Goal: Task Accomplishment & Management: Use online tool/utility

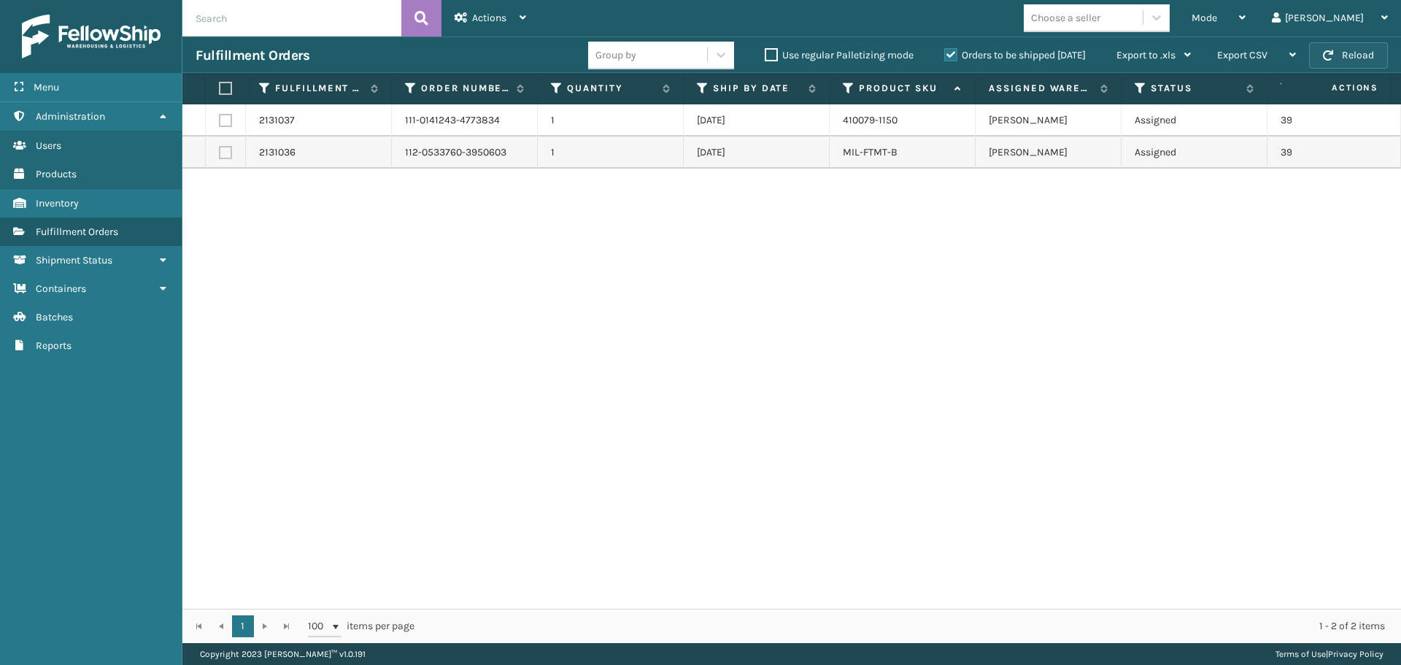
click at [1336, 59] on button "Reload" at bounding box center [1348, 55] width 79 height 26
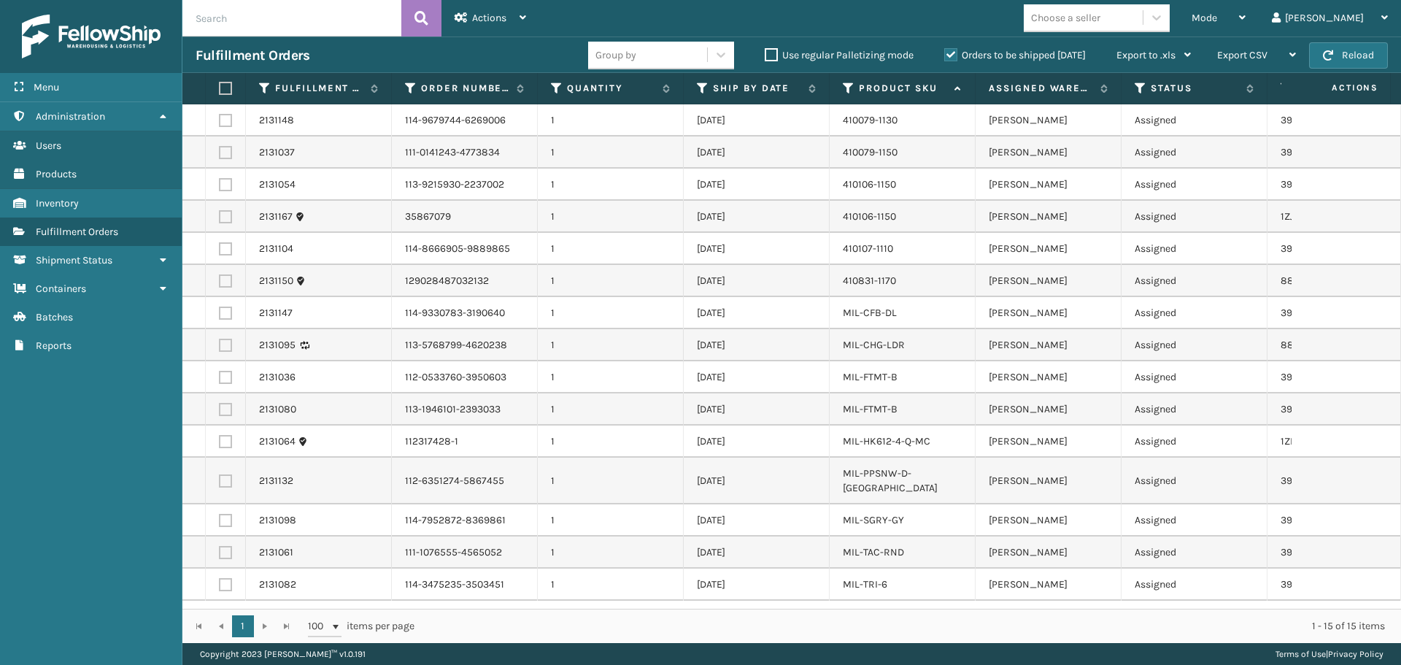
click at [222, 88] on label at bounding box center [223, 88] width 9 height 13
click at [220, 88] on input "checkbox" at bounding box center [219, 88] width 1 height 9
checkbox input "true"
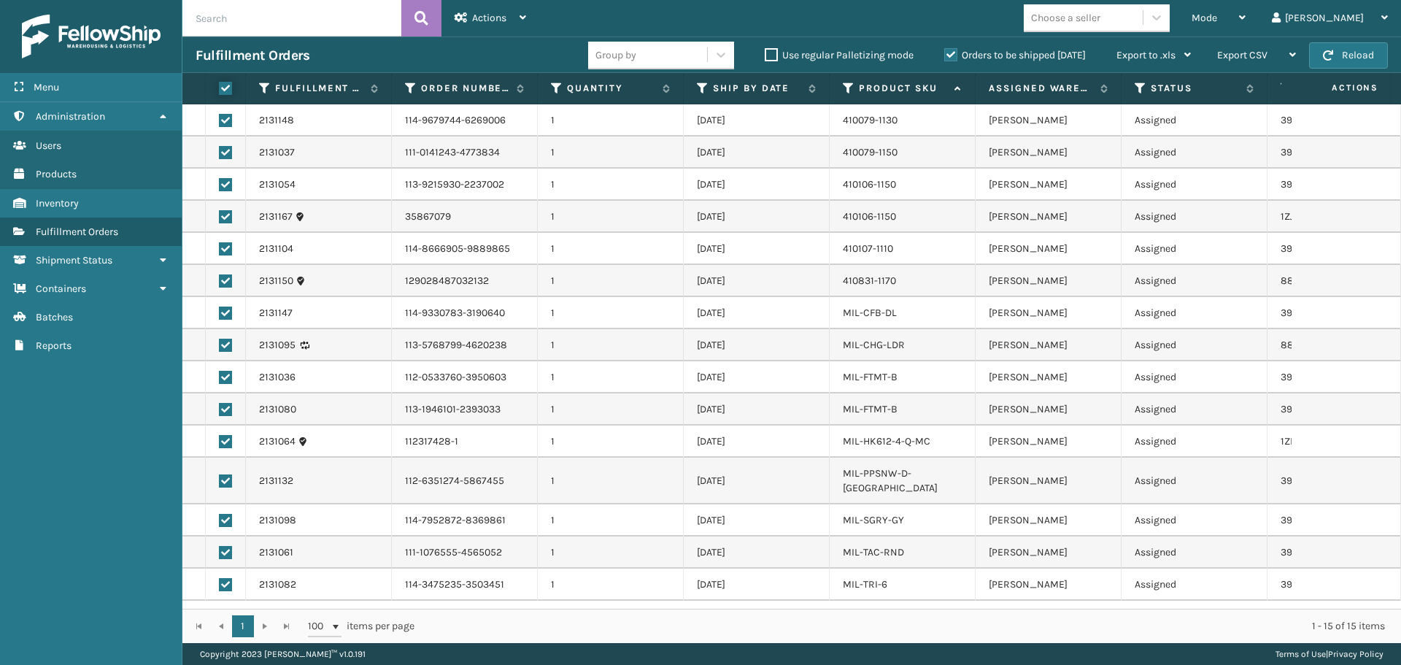
checkbox input "true"
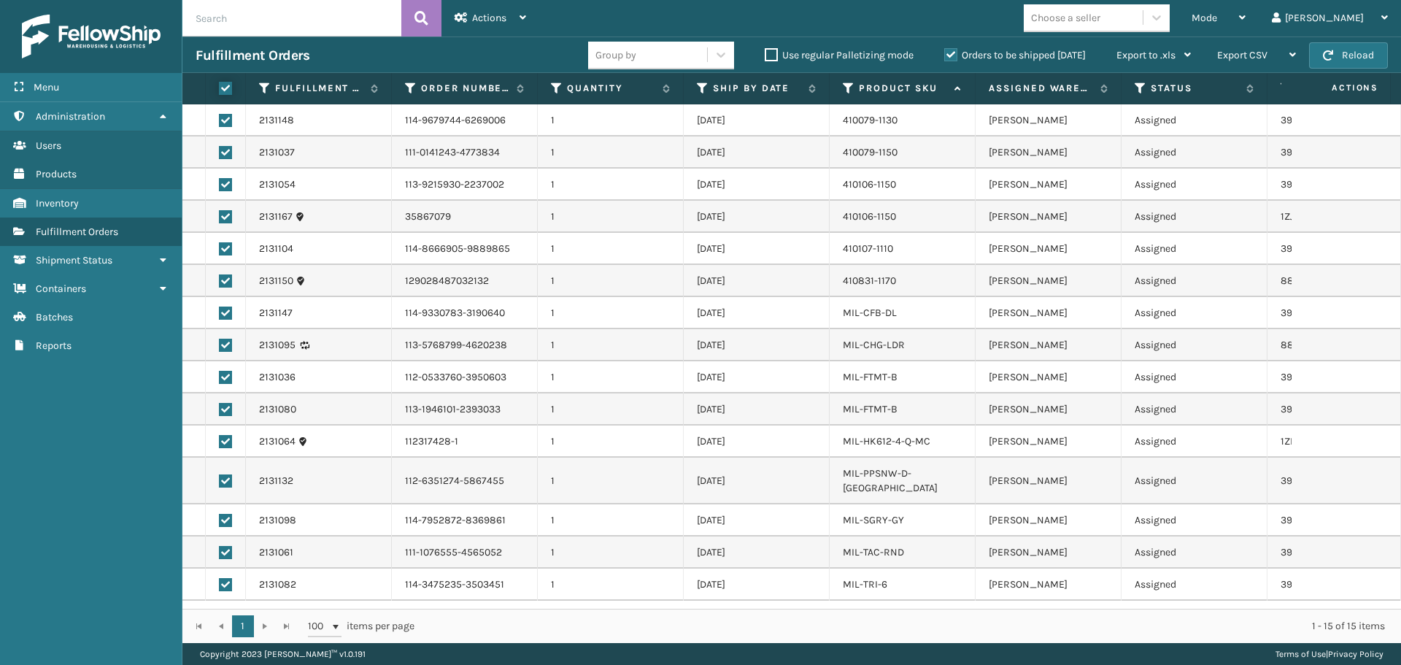
checkbox input "true"
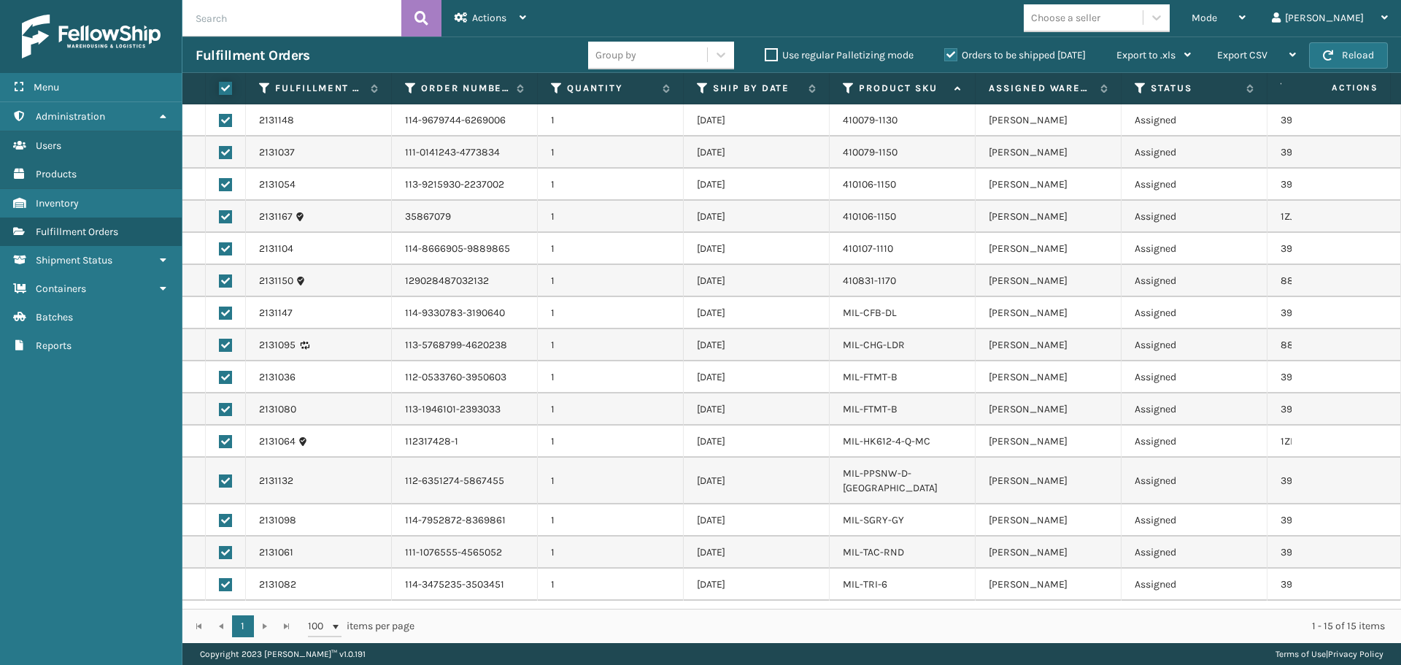
checkbox input "true"
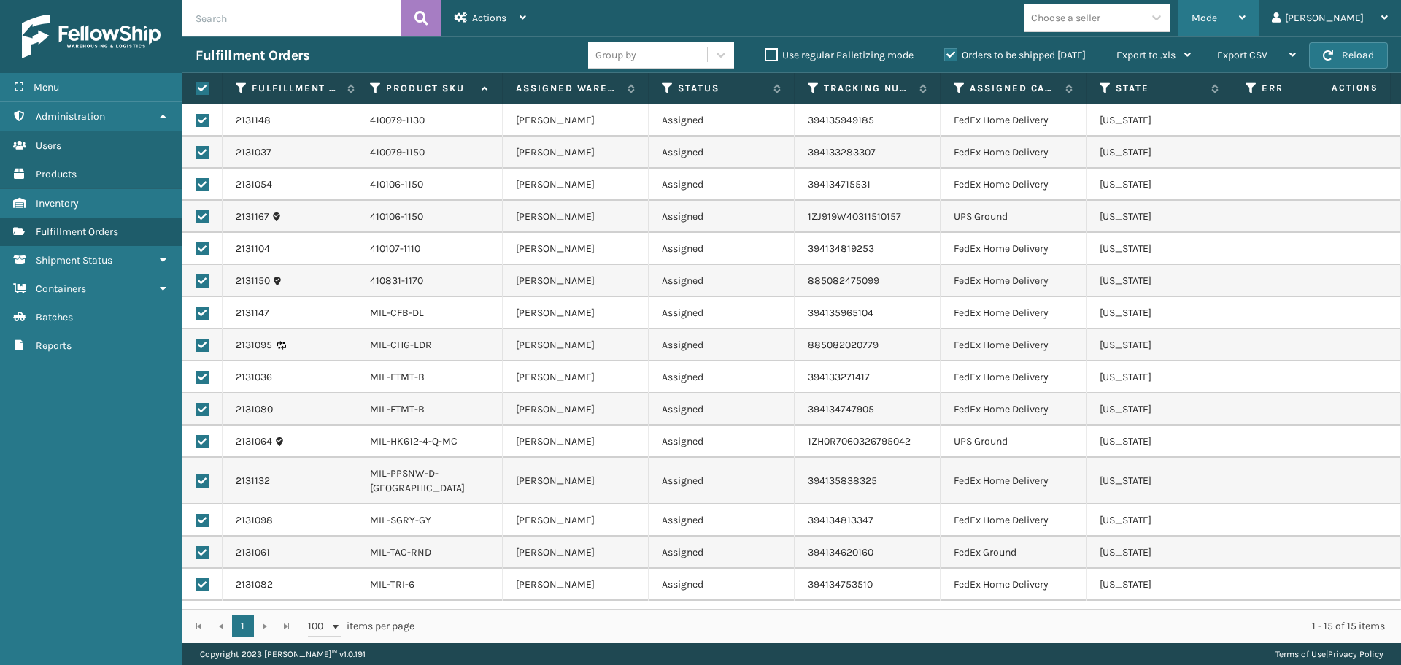
click at [1217, 23] on span "Mode" at bounding box center [1204, 18] width 26 height 12
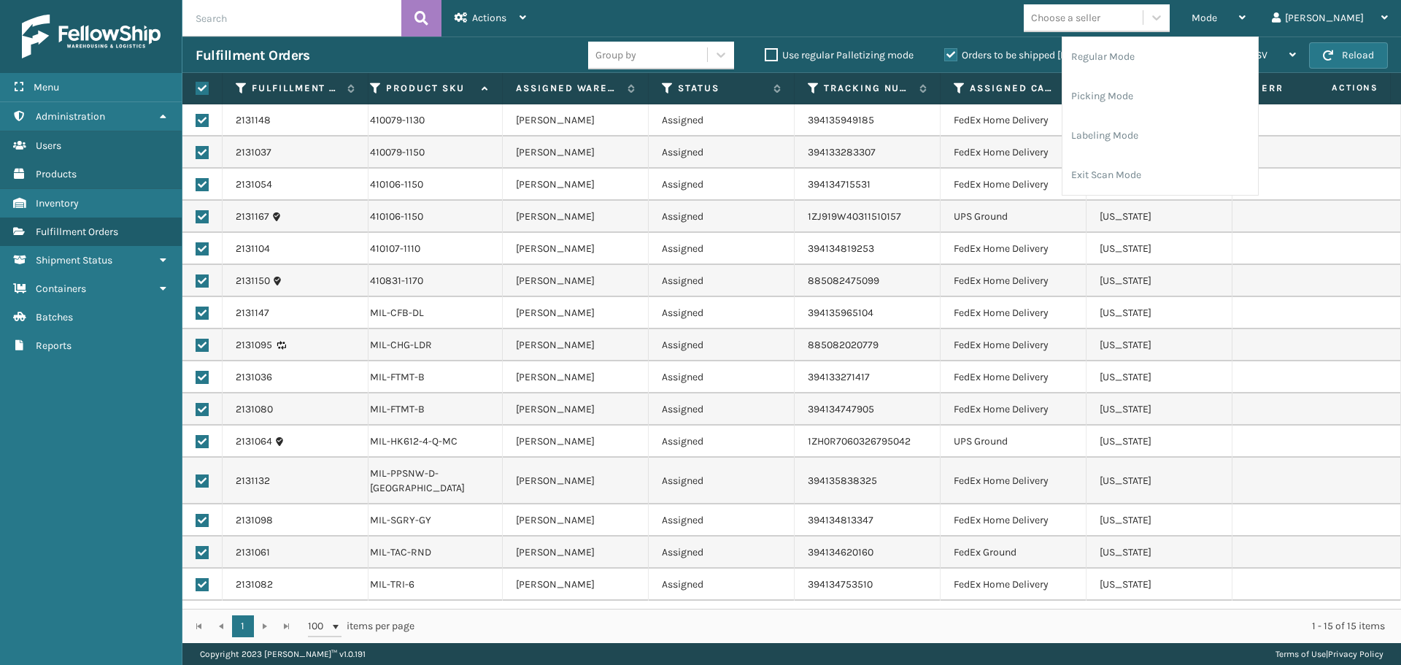
click at [737, 13] on div "Mode Regular Mode Picking Mode Labeling Mode Exit Scan Mode Choose a seller [PE…" at bounding box center [969, 18] width 861 height 36
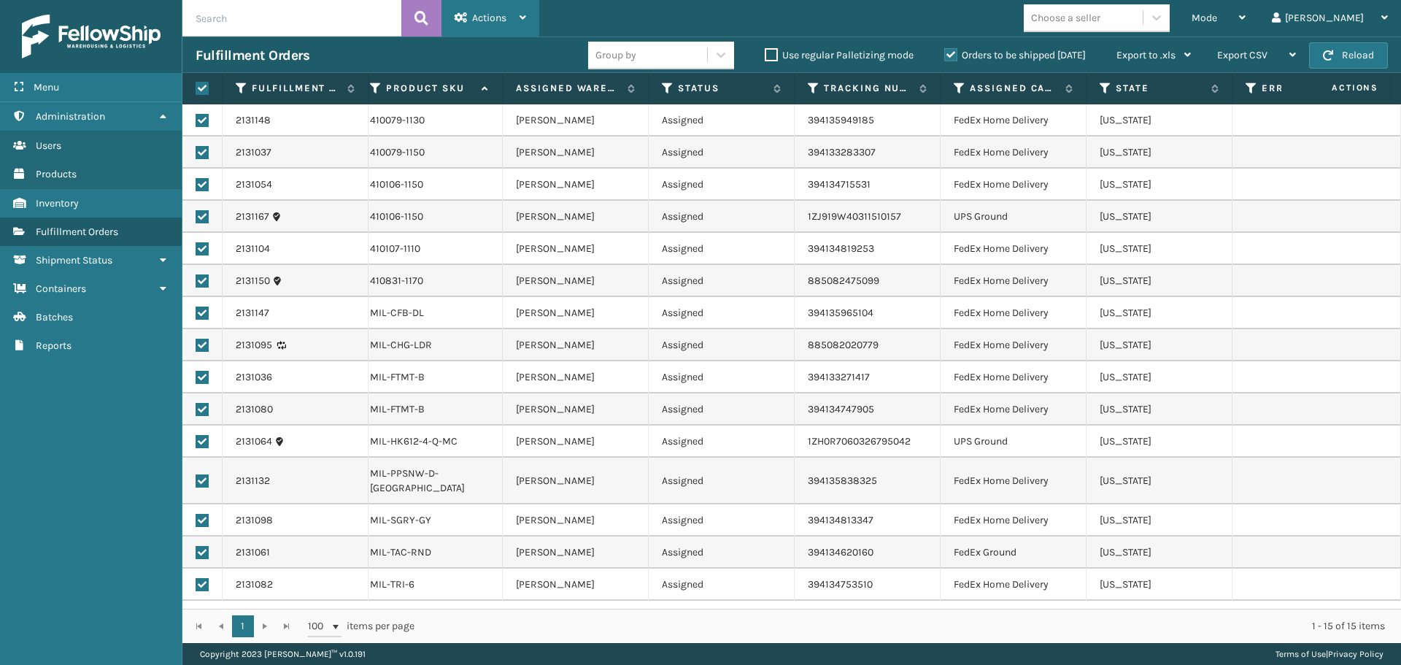
click at [481, 18] on span "Actions" at bounding box center [489, 18] width 34 height 12
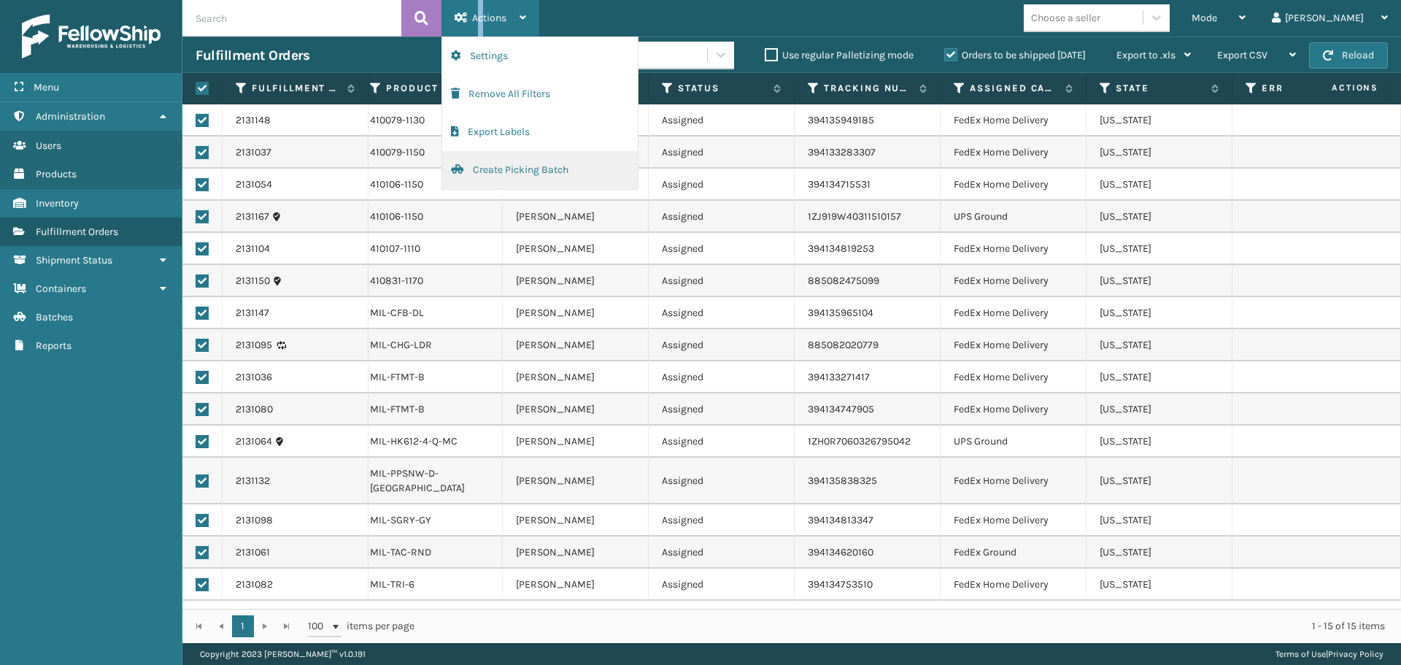
click at [517, 161] on button "Create Picking Batch" at bounding box center [539, 170] width 195 height 38
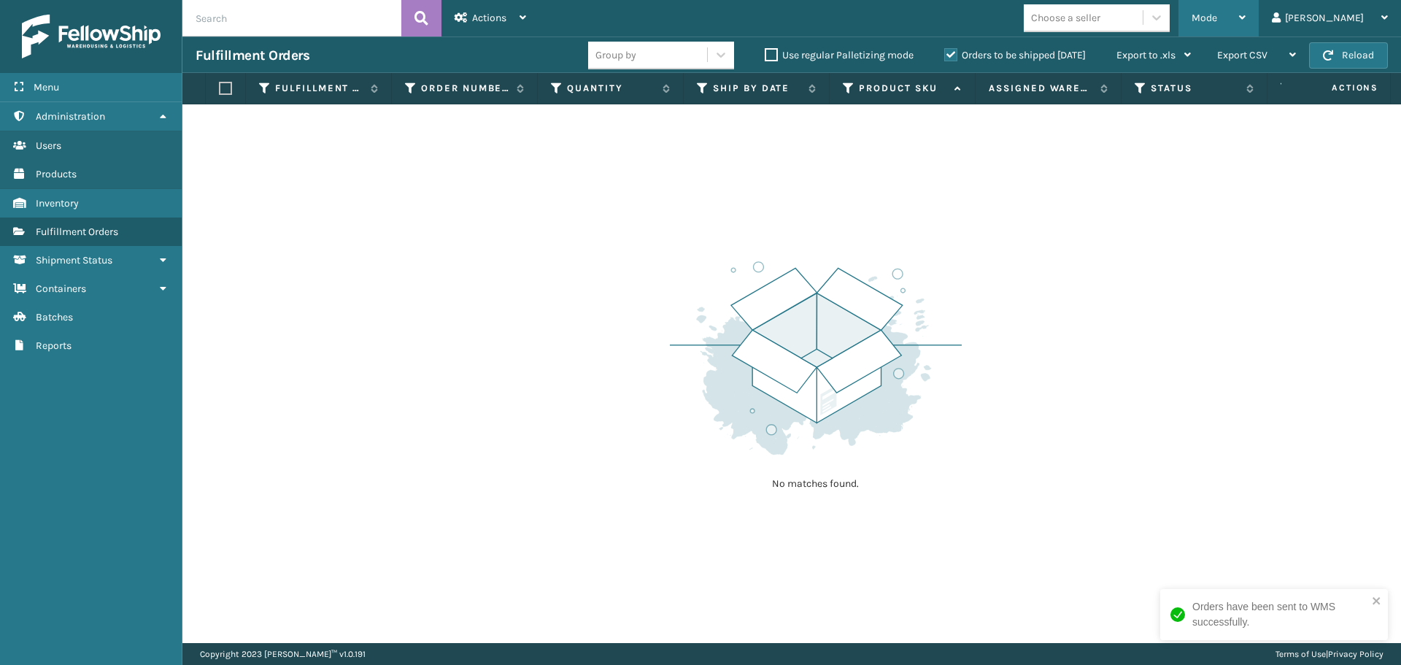
click at [1217, 12] on span "Mode" at bounding box center [1204, 18] width 26 height 12
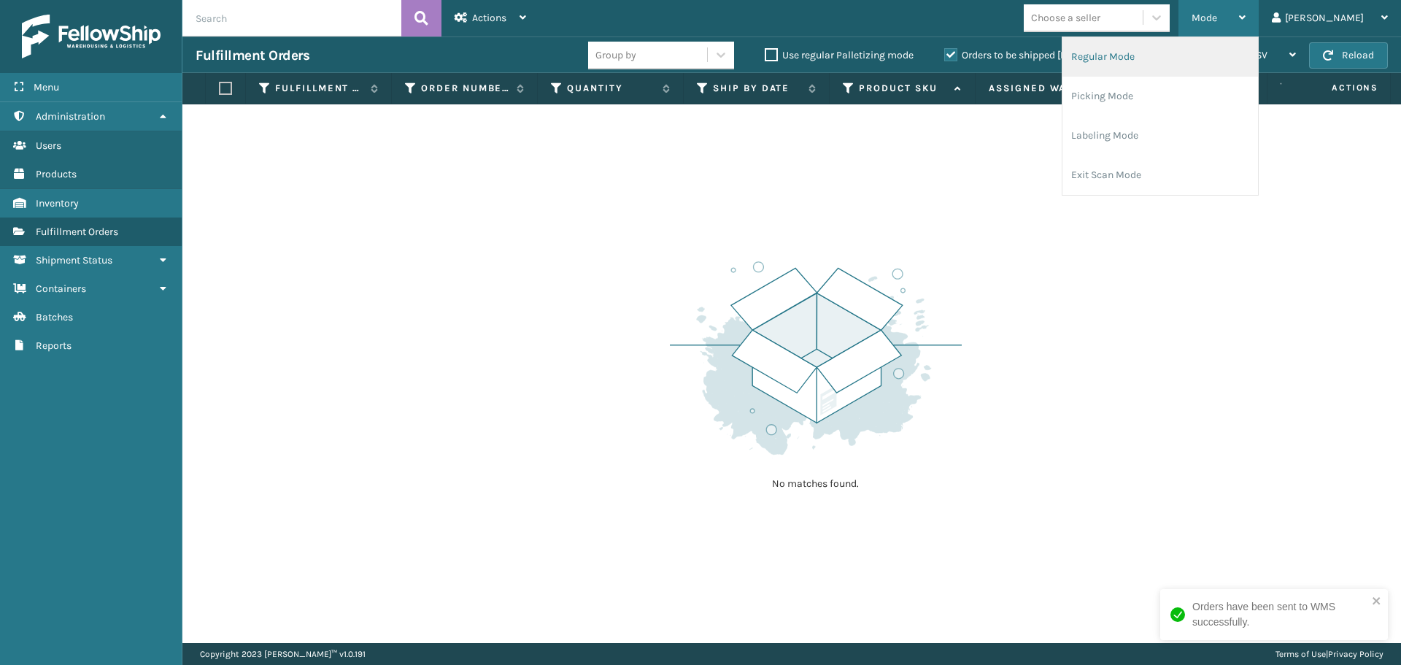
click at [1198, 61] on li "Regular Mode" at bounding box center [1159, 56] width 195 height 39
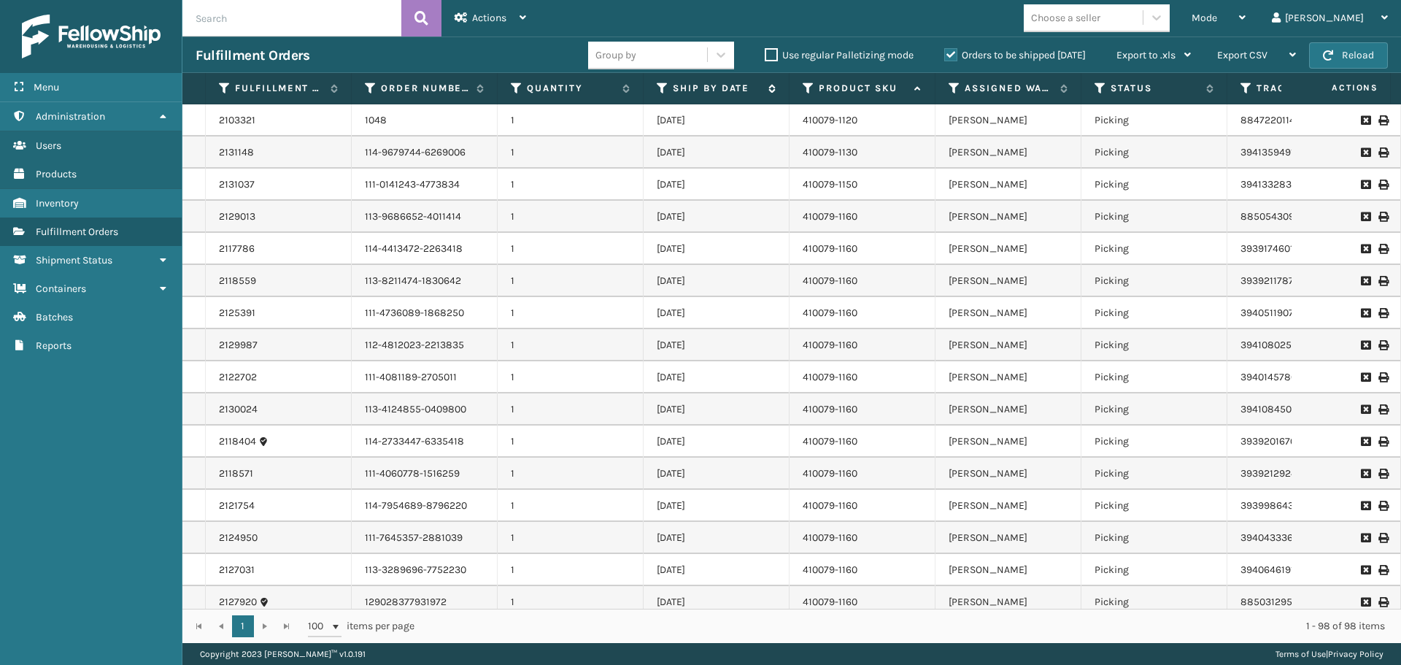
click at [662, 90] on icon at bounding box center [662, 88] width 12 height 13
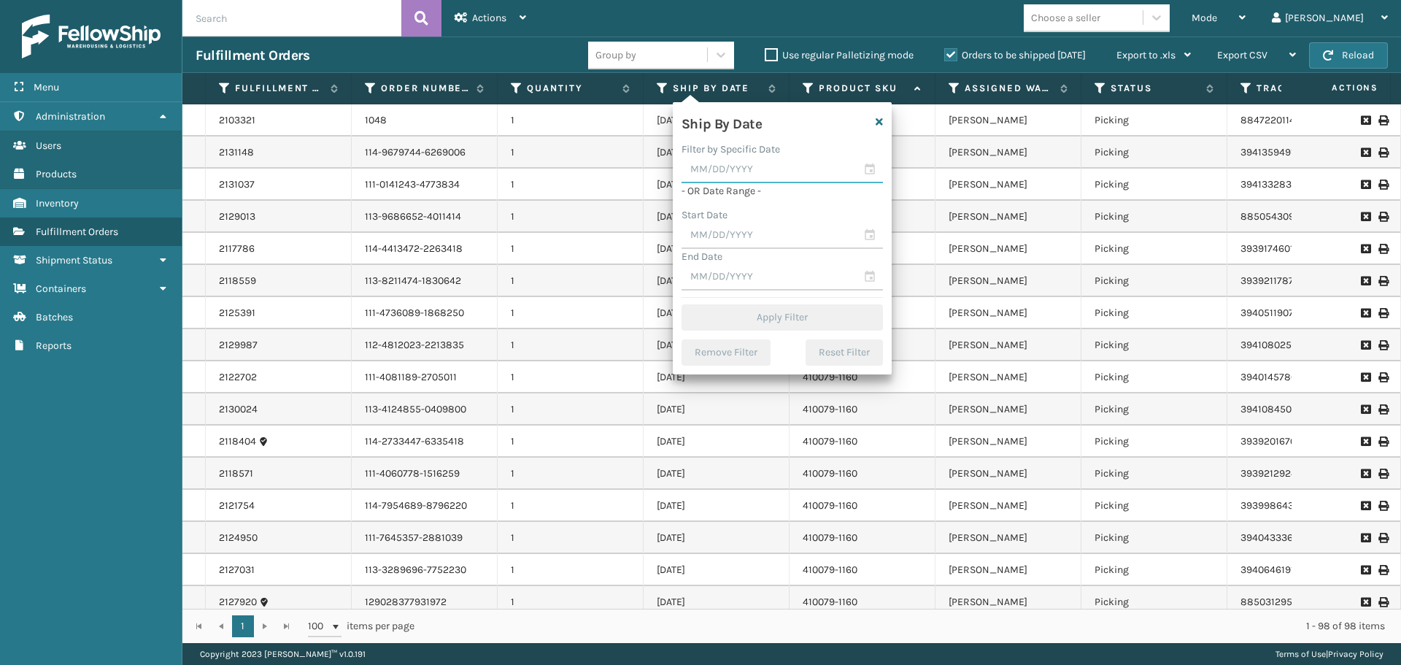
click at [704, 174] on input "text" at bounding box center [781, 170] width 201 height 26
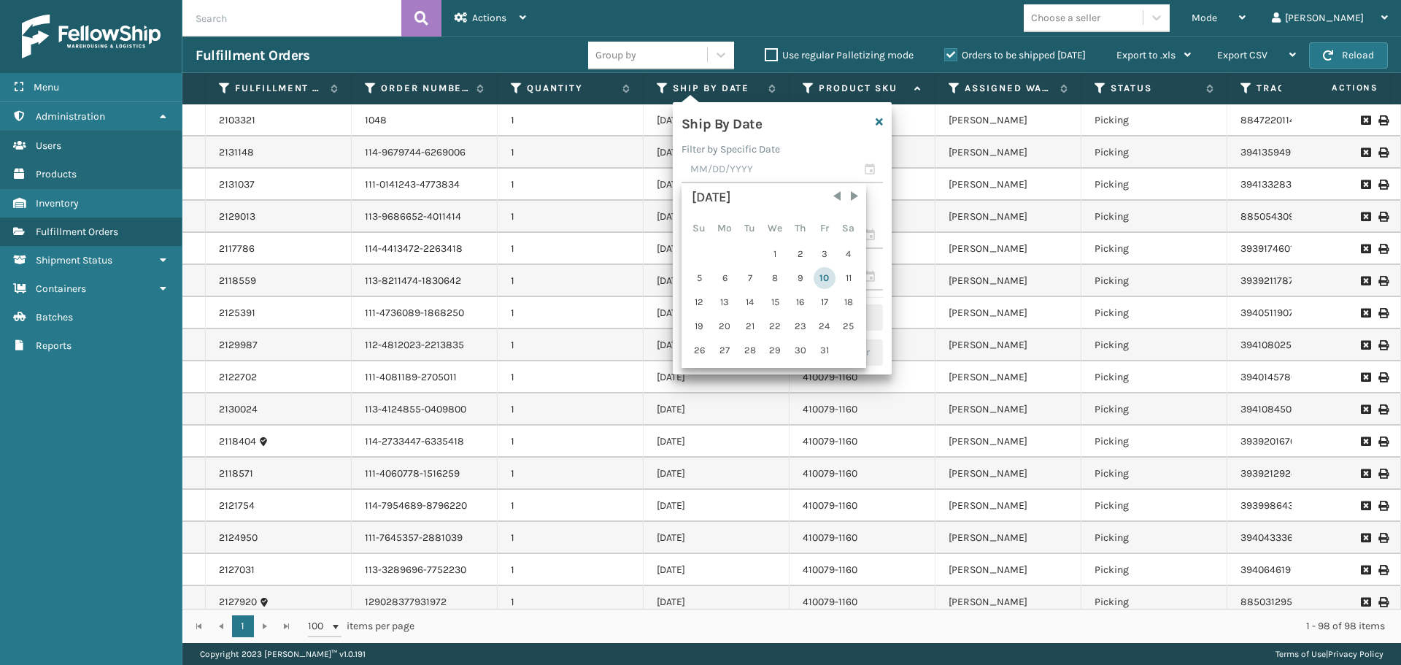
click at [824, 274] on div "10" at bounding box center [824, 278] width 22 height 22
type input "[DATE]"
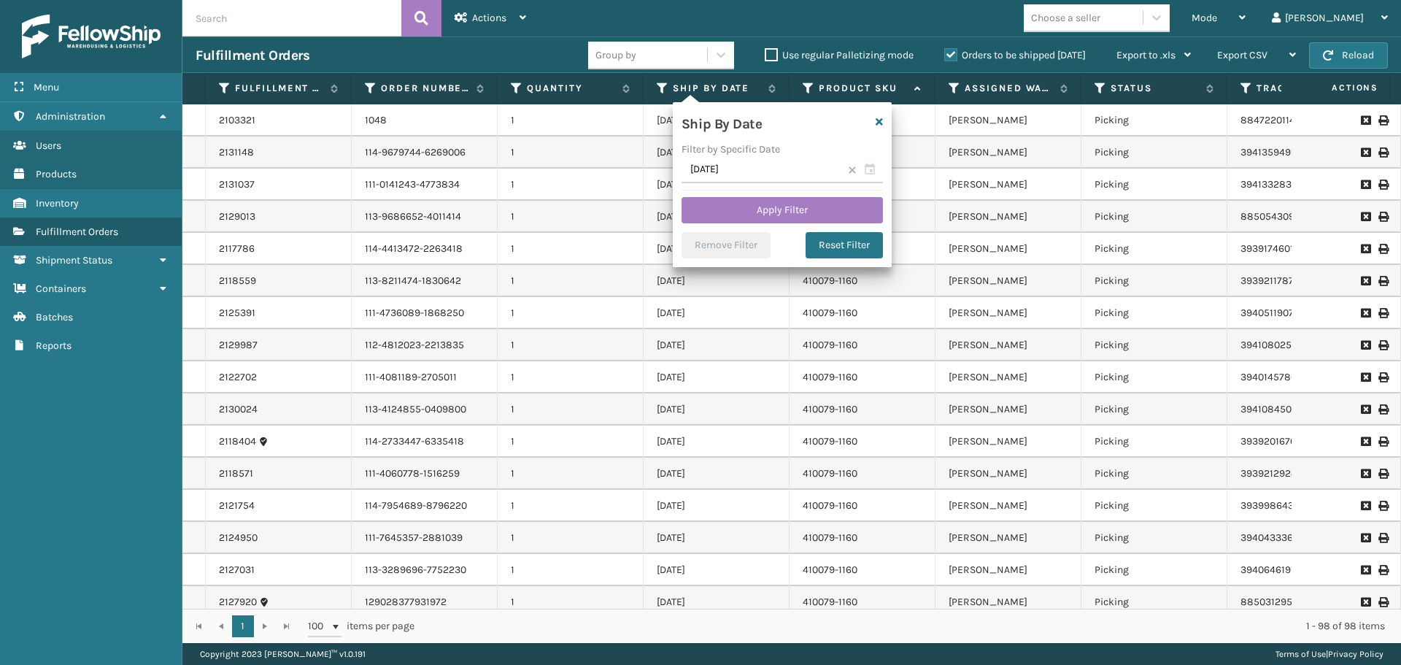
click at [853, 172] on span at bounding box center [852, 170] width 9 height 9
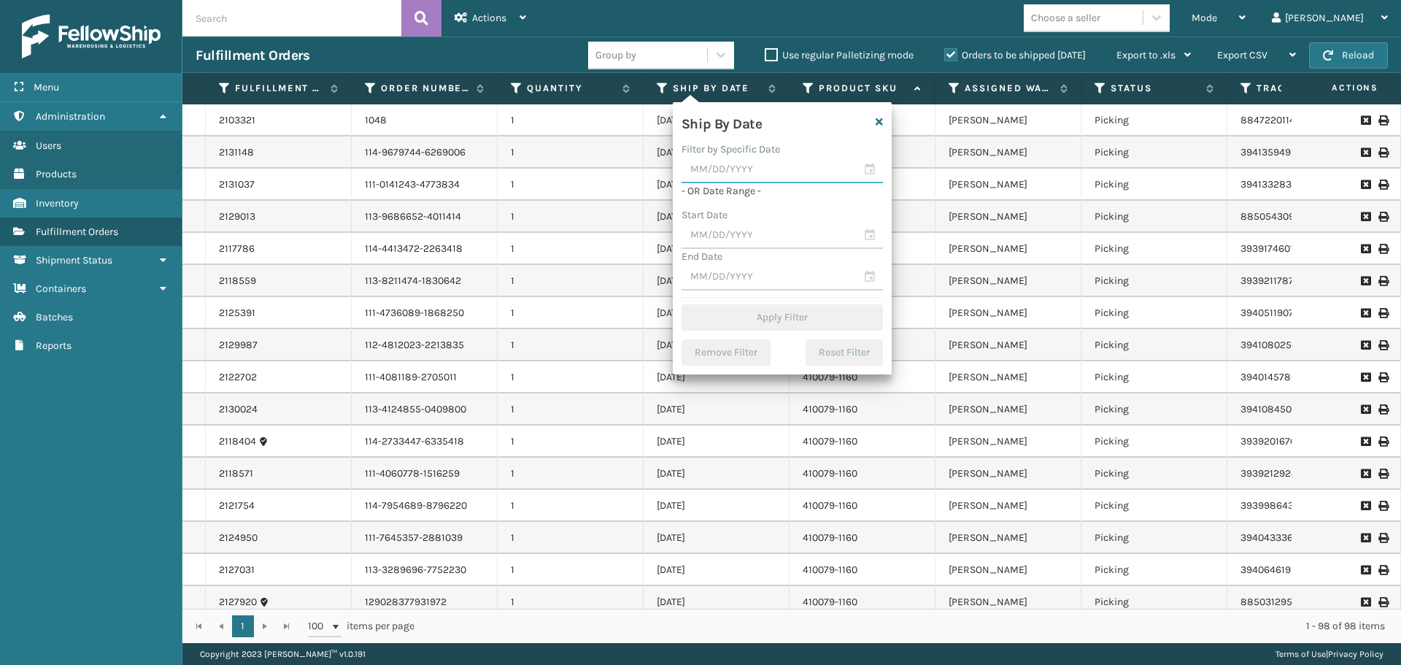
click at [768, 175] on input "text" at bounding box center [781, 170] width 201 height 26
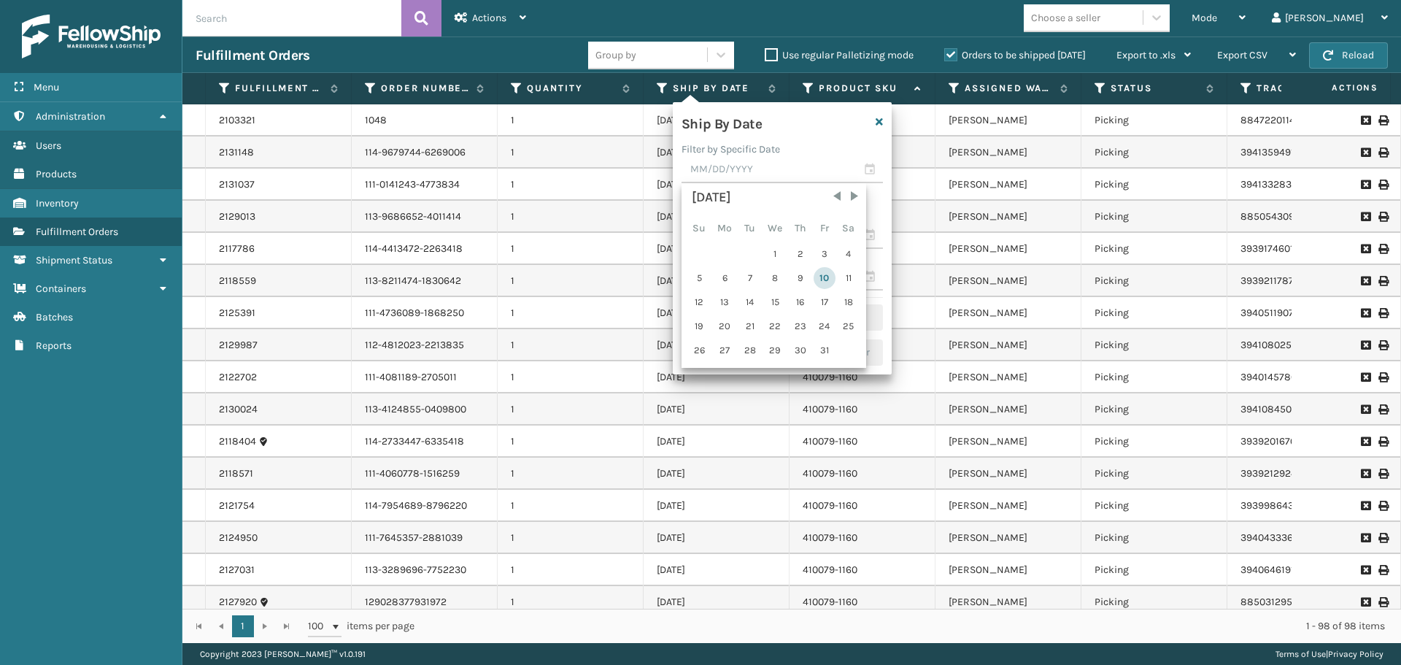
click at [817, 274] on div "10" at bounding box center [824, 278] width 22 height 22
type input "[DATE]"
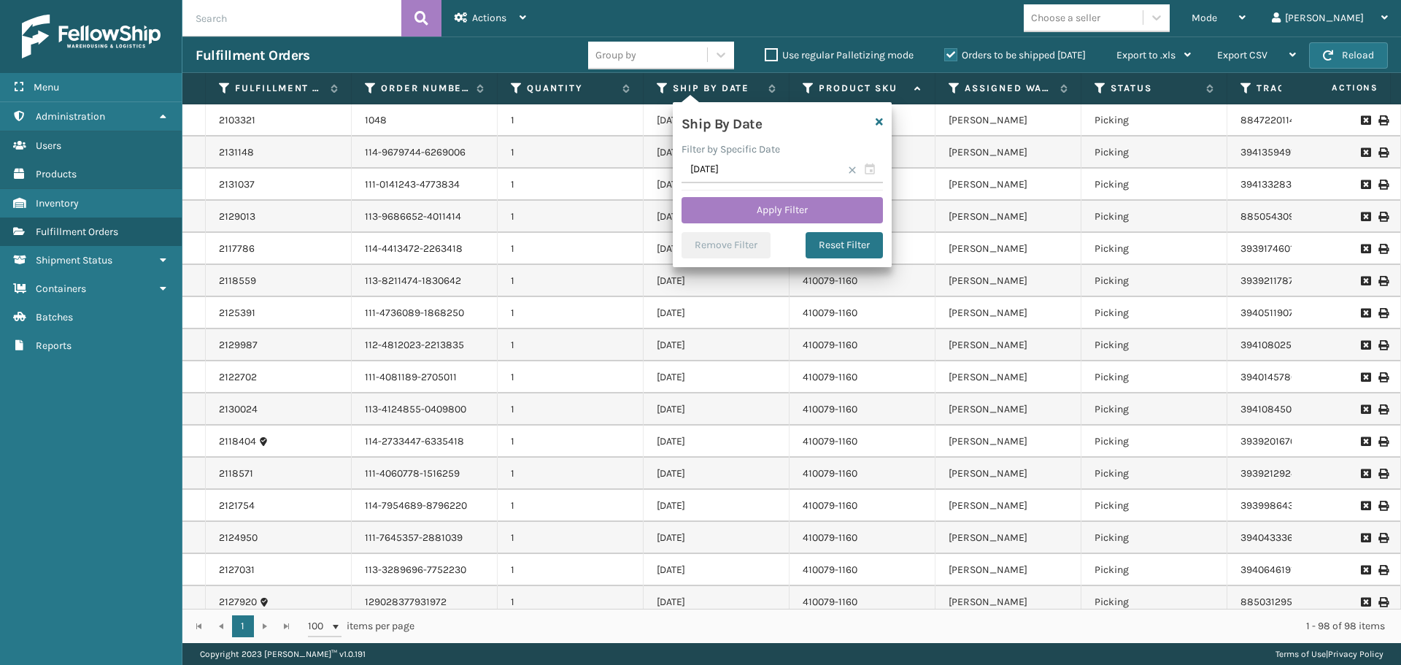
click at [851, 170] on span at bounding box center [852, 170] width 9 height 9
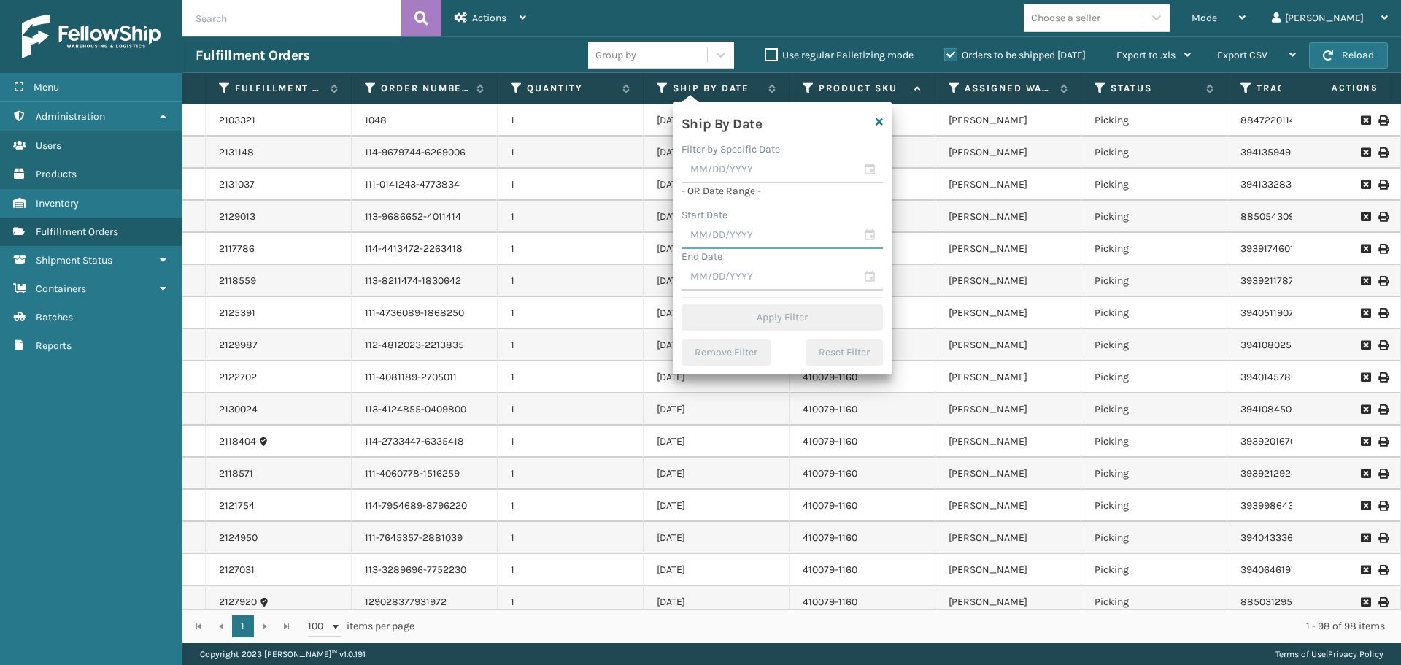
click at [791, 240] on input "text" at bounding box center [781, 235] width 201 height 26
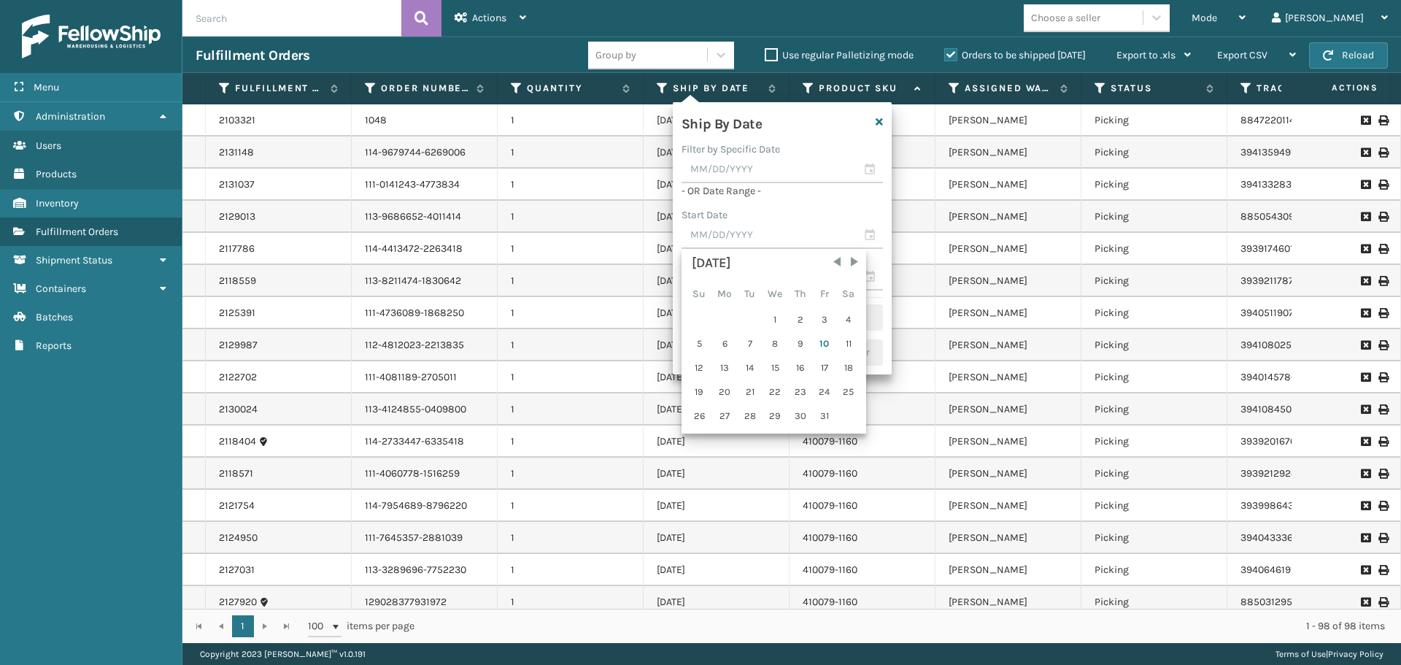
drag, startPoint x: 828, startPoint y: 348, endPoint x: 807, endPoint y: 328, distance: 28.9
click at [829, 348] on div "10" at bounding box center [824, 344] width 22 height 22
type input "[DATE]"
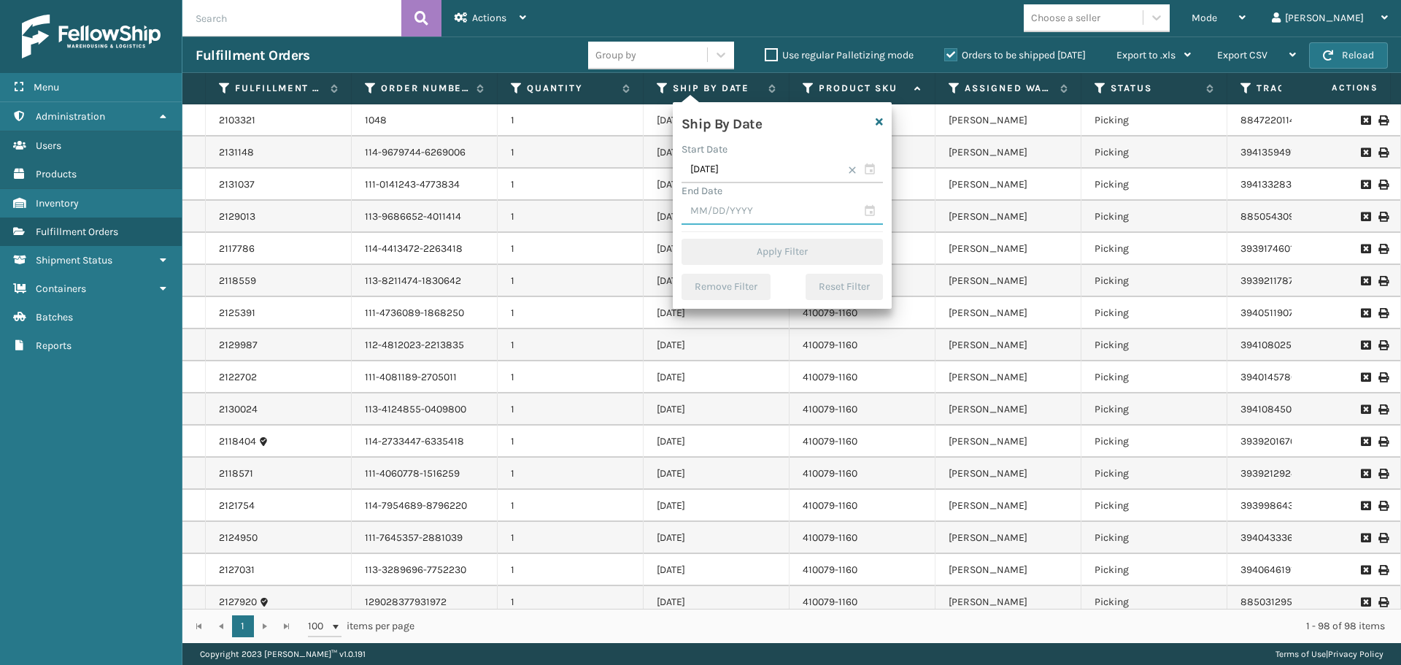
click at [747, 206] on input "text" at bounding box center [781, 211] width 201 height 26
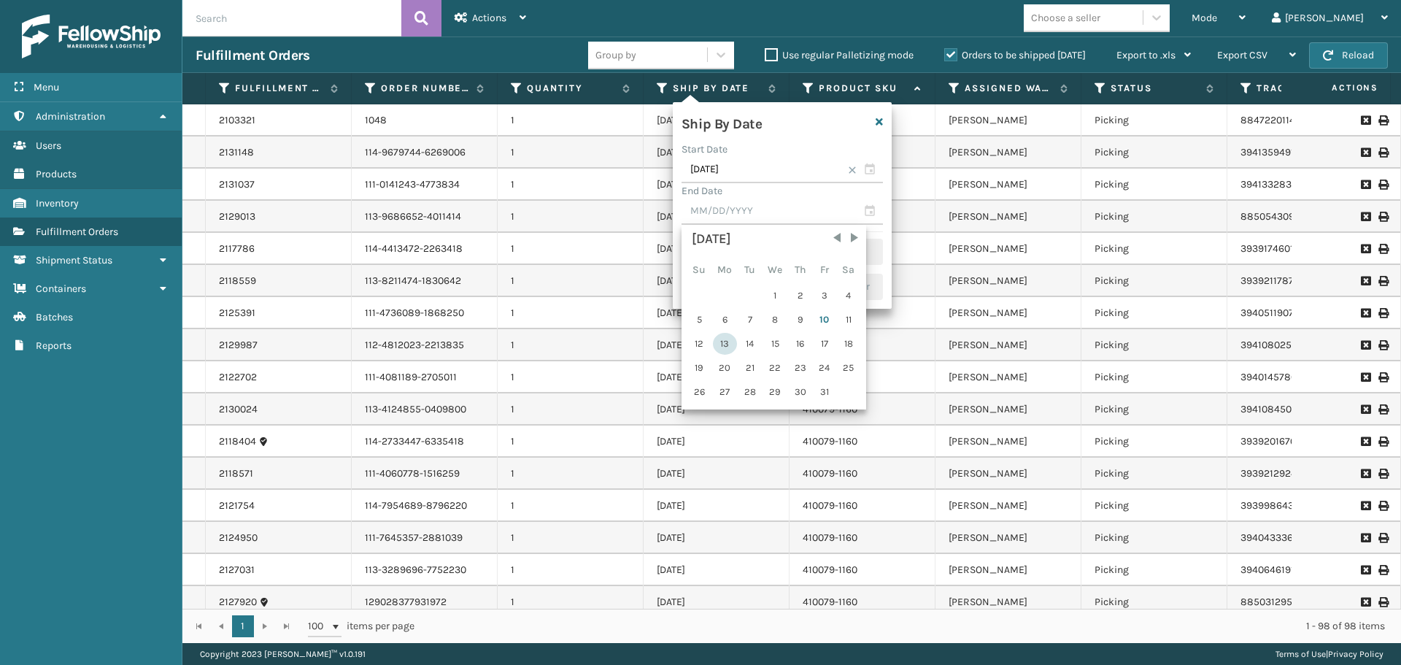
click at [727, 347] on div "13" at bounding box center [725, 344] width 24 height 22
type input "[DATE]"
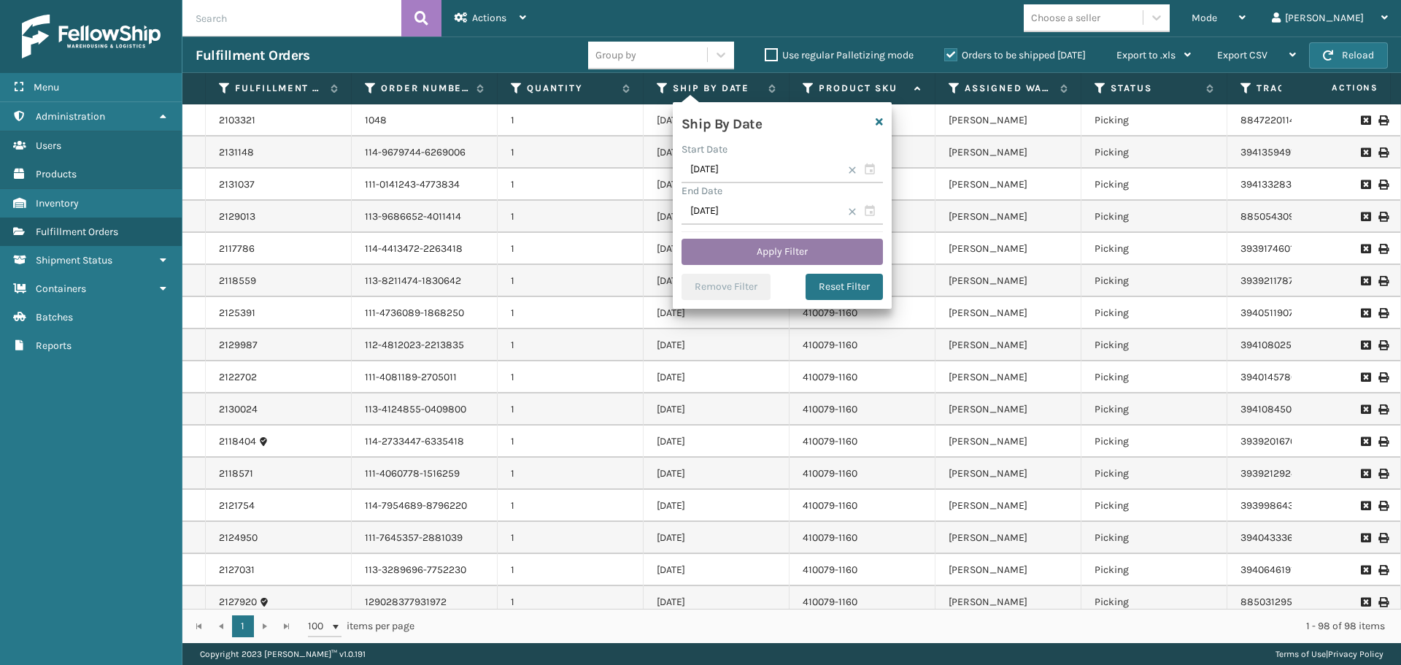
click at [744, 252] on button "Apply Filter" at bounding box center [781, 252] width 201 height 26
